Goal: Find specific page/section: Find specific page/section

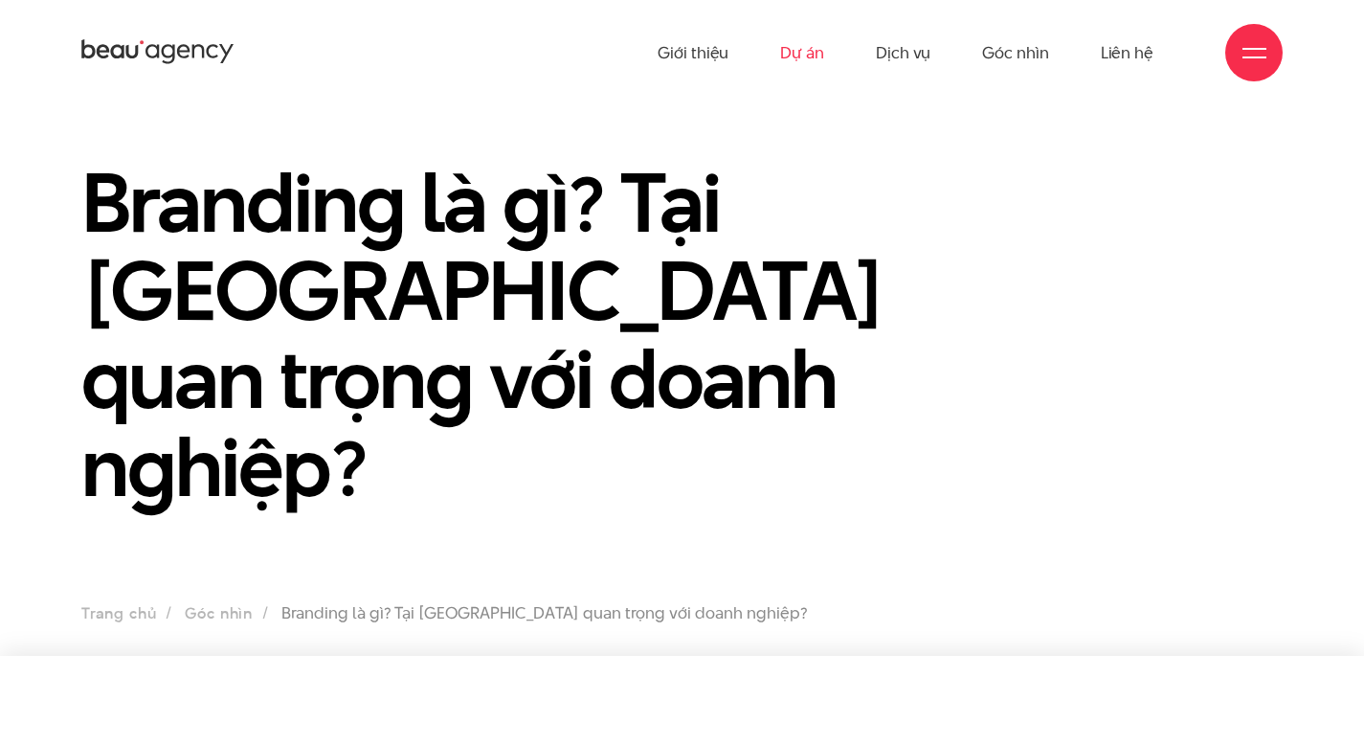
click at [804, 67] on link "Dự án" at bounding box center [802, 52] width 44 height 105
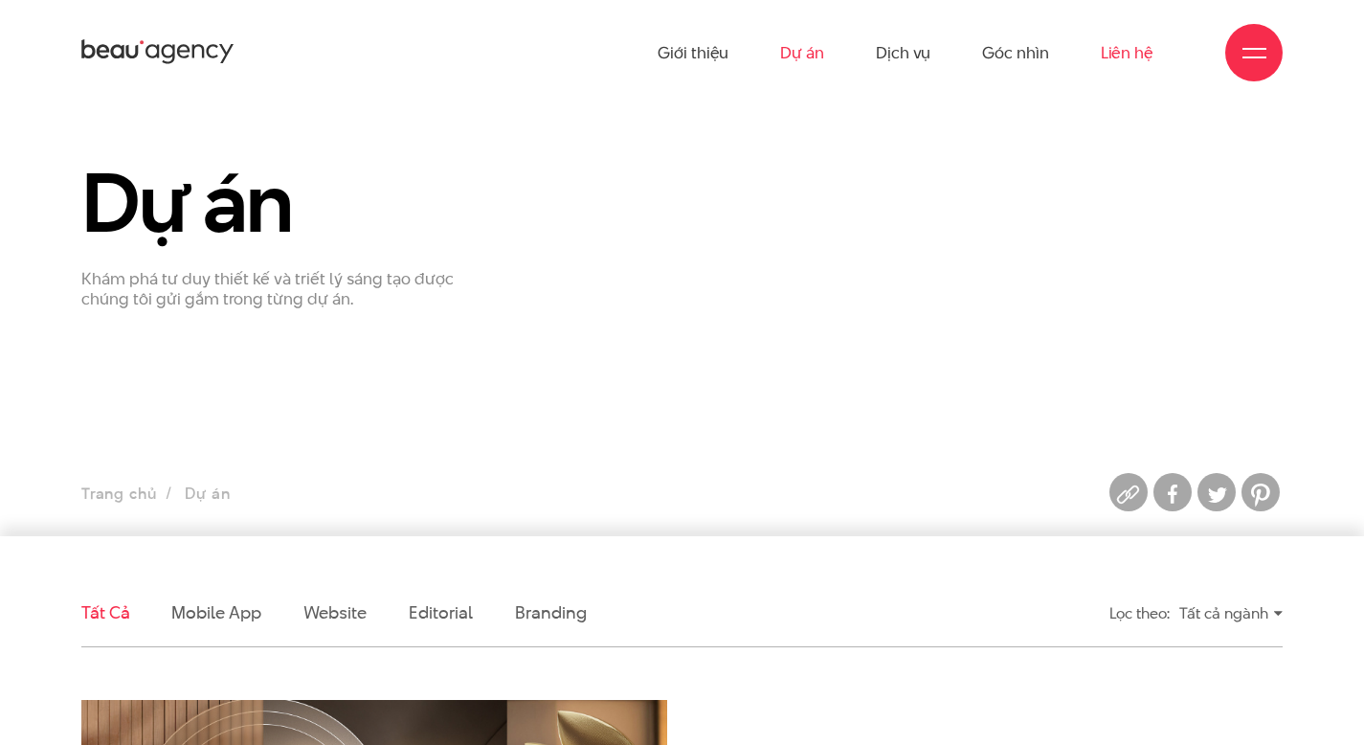
click at [1133, 54] on link "Liên hệ" at bounding box center [1127, 52] width 53 height 105
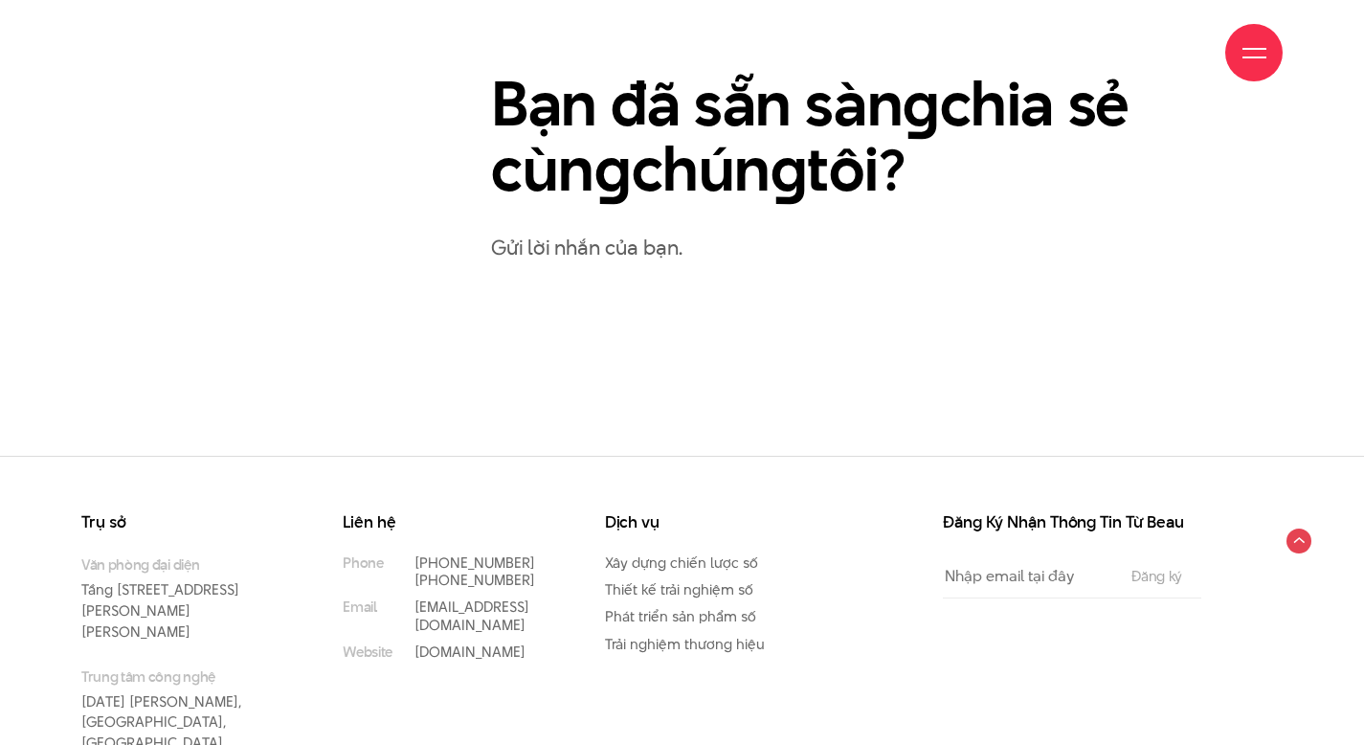
scroll to position [1080, 0]
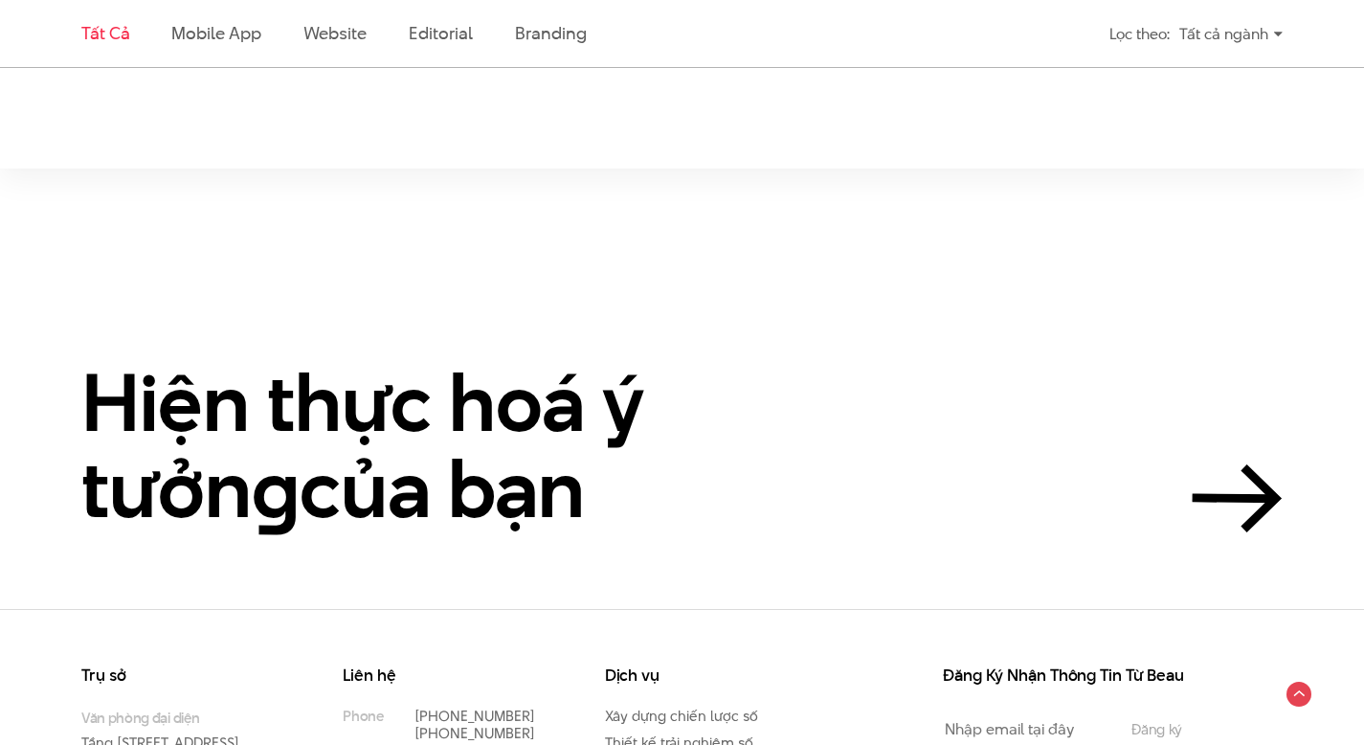
scroll to position [6247, 0]
